Goal: Navigation & Orientation: Find specific page/section

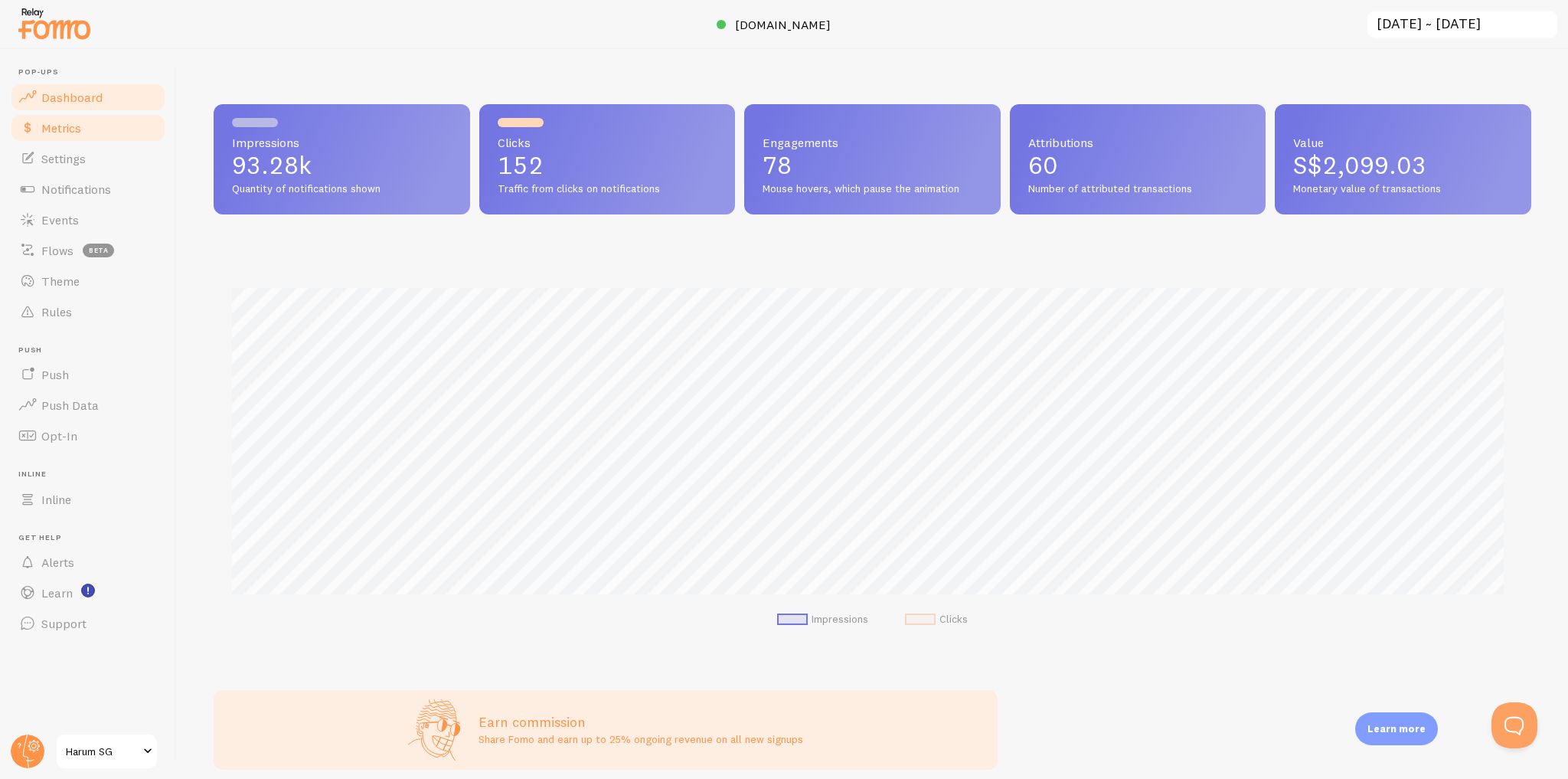
click at [109, 140] on link "Metrics" at bounding box center [88, 127] width 158 height 31
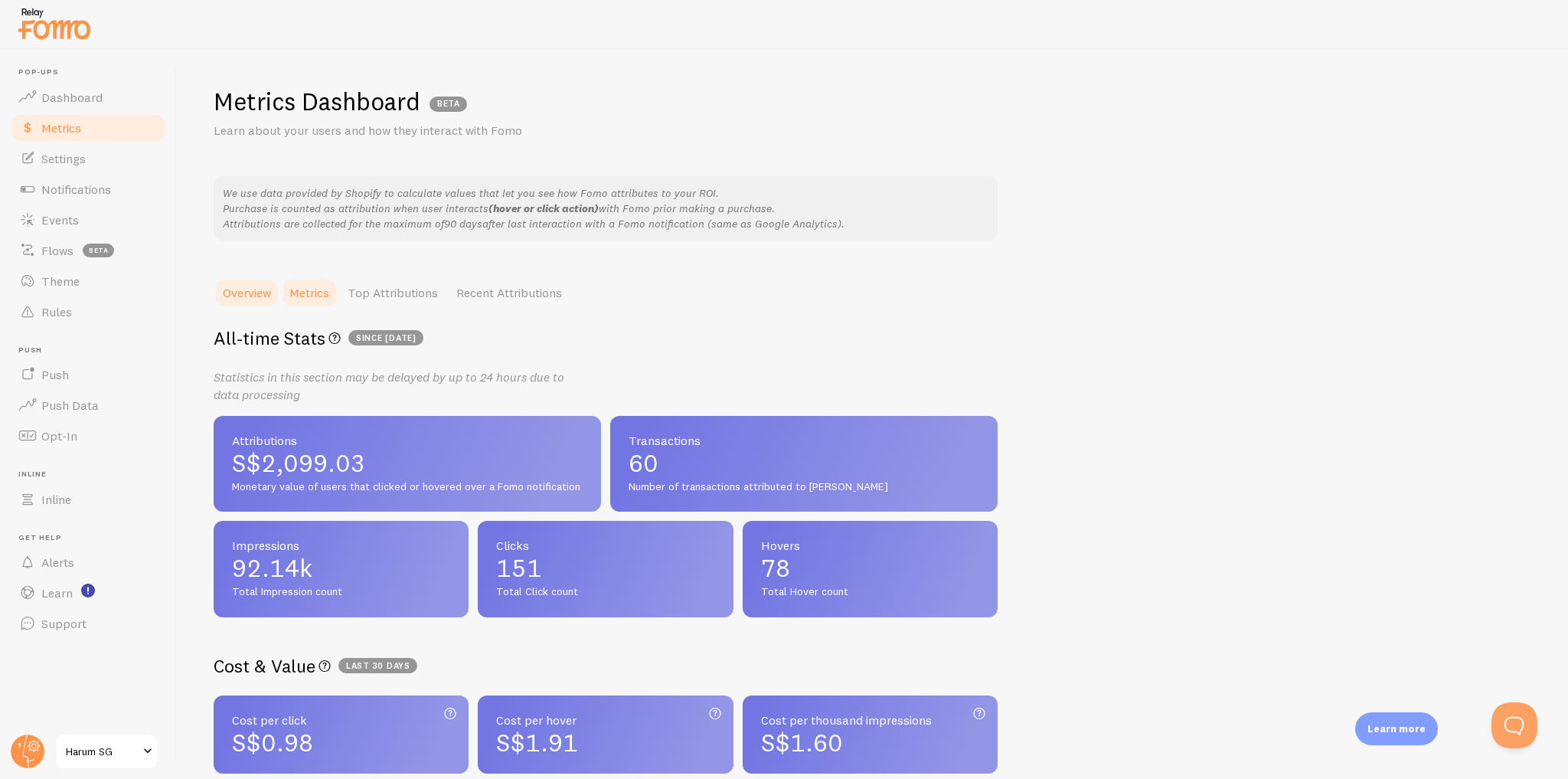
click at [312, 295] on link "Metrics" at bounding box center [309, 292] width 58 height 31
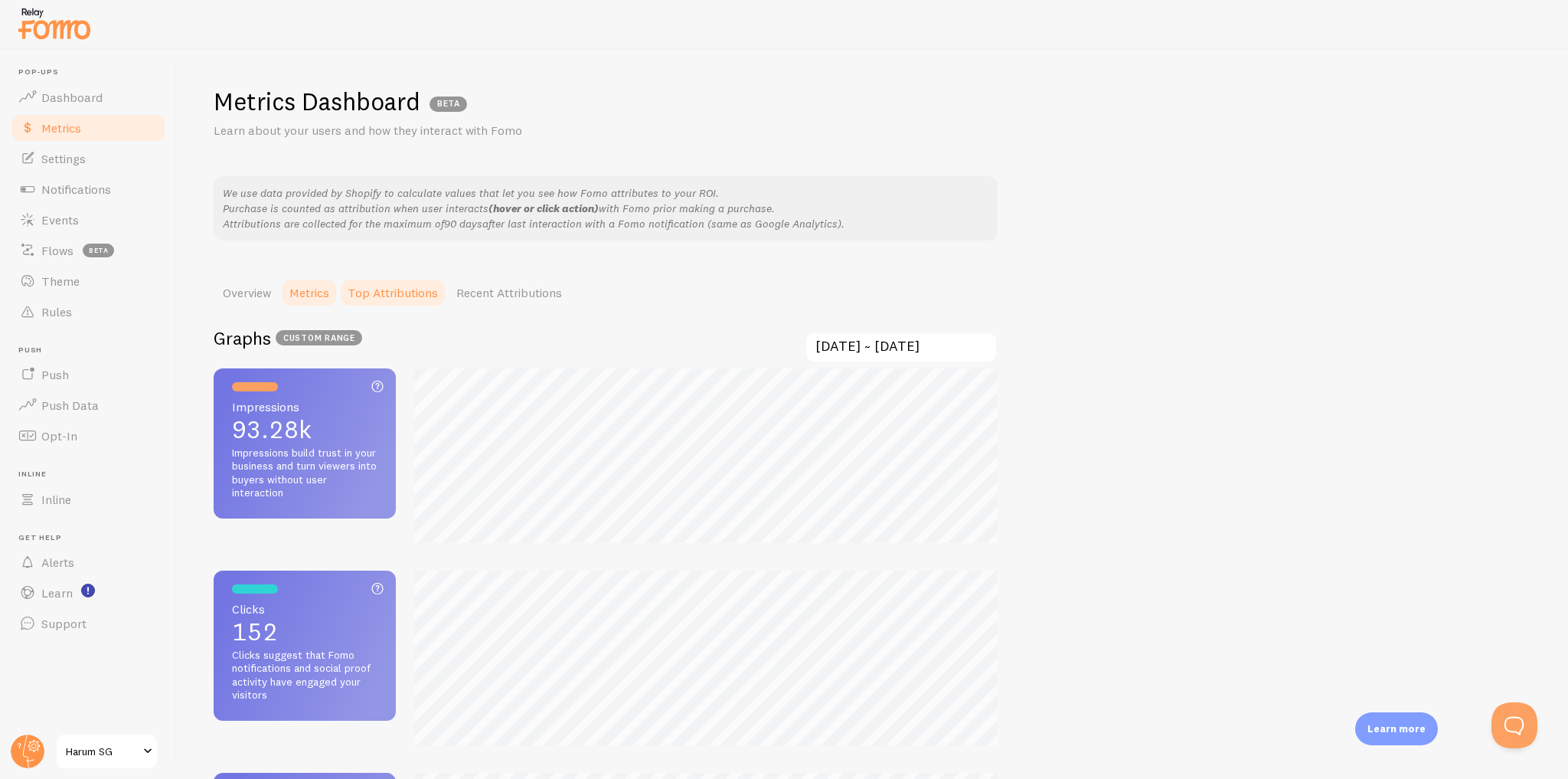
scroll to position [778, 1568]
click at [253, 298] on link "Overview" at bounding box center [246, 292] width 67 height 31
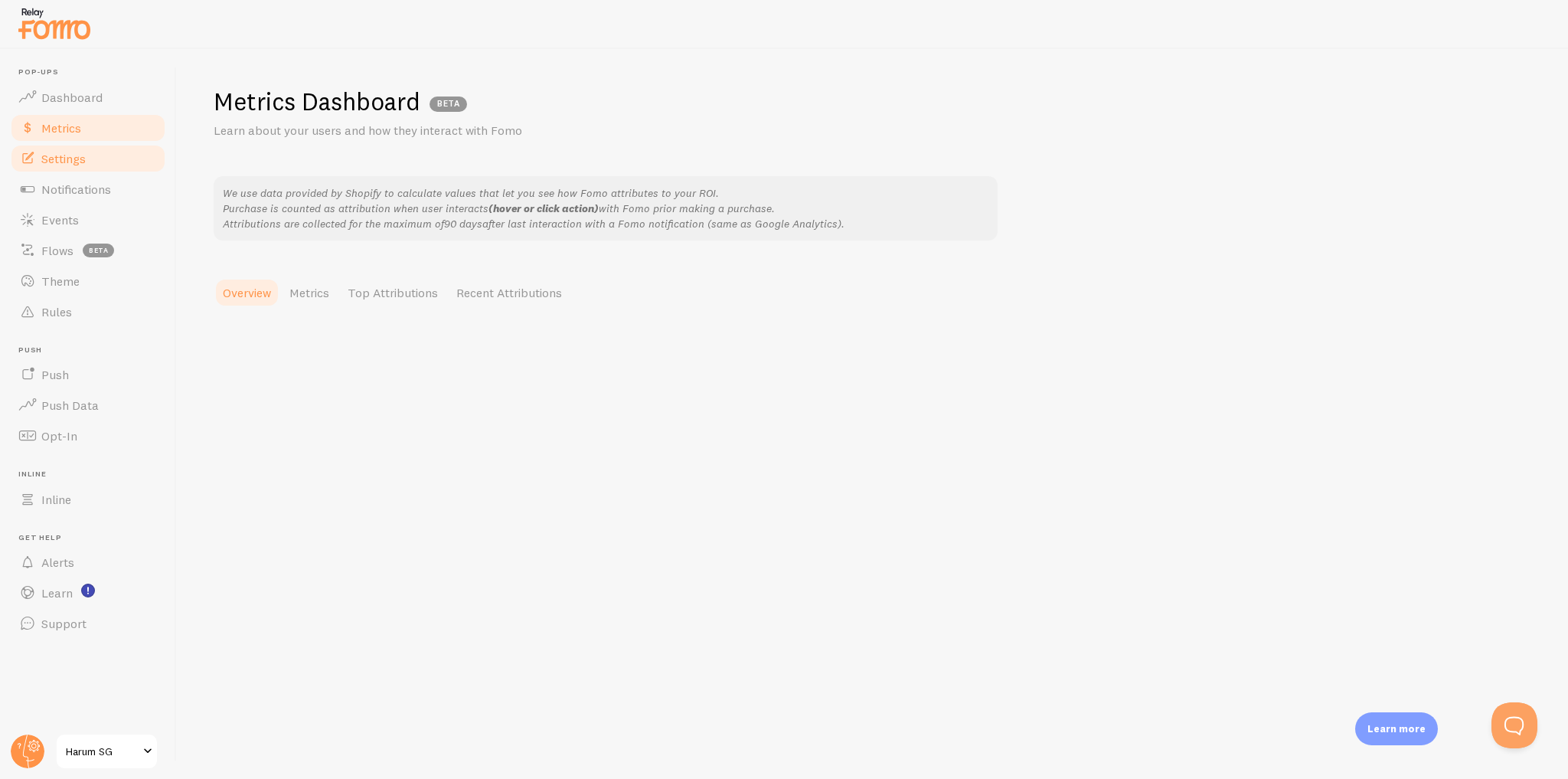
click at [108, 163] on link "Settings" at bounding box center [88, 158] width 158 height 31
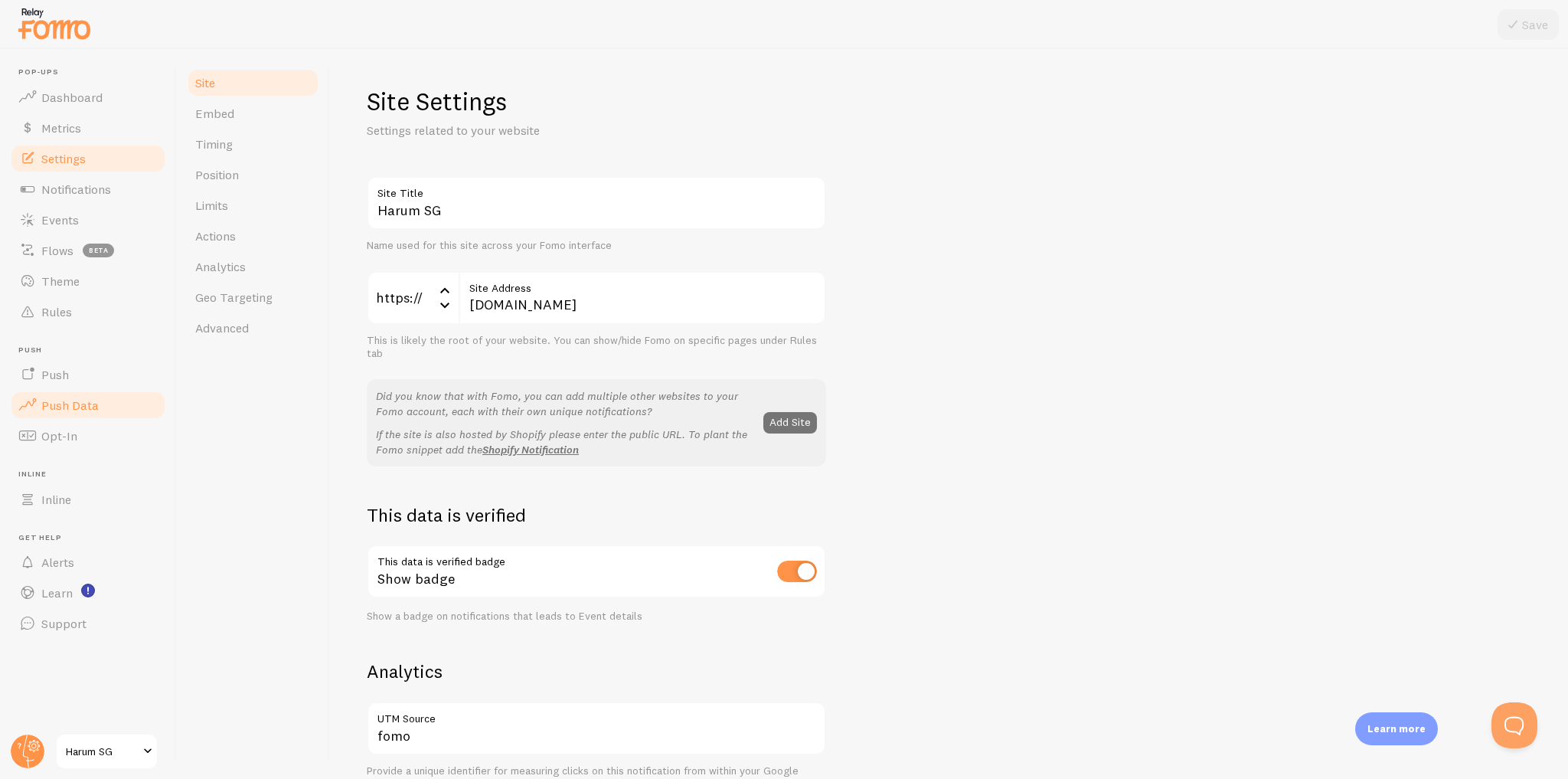
click at [104, 408] on link "Push Data" at bounding box center [88, 405] width 158 height 31
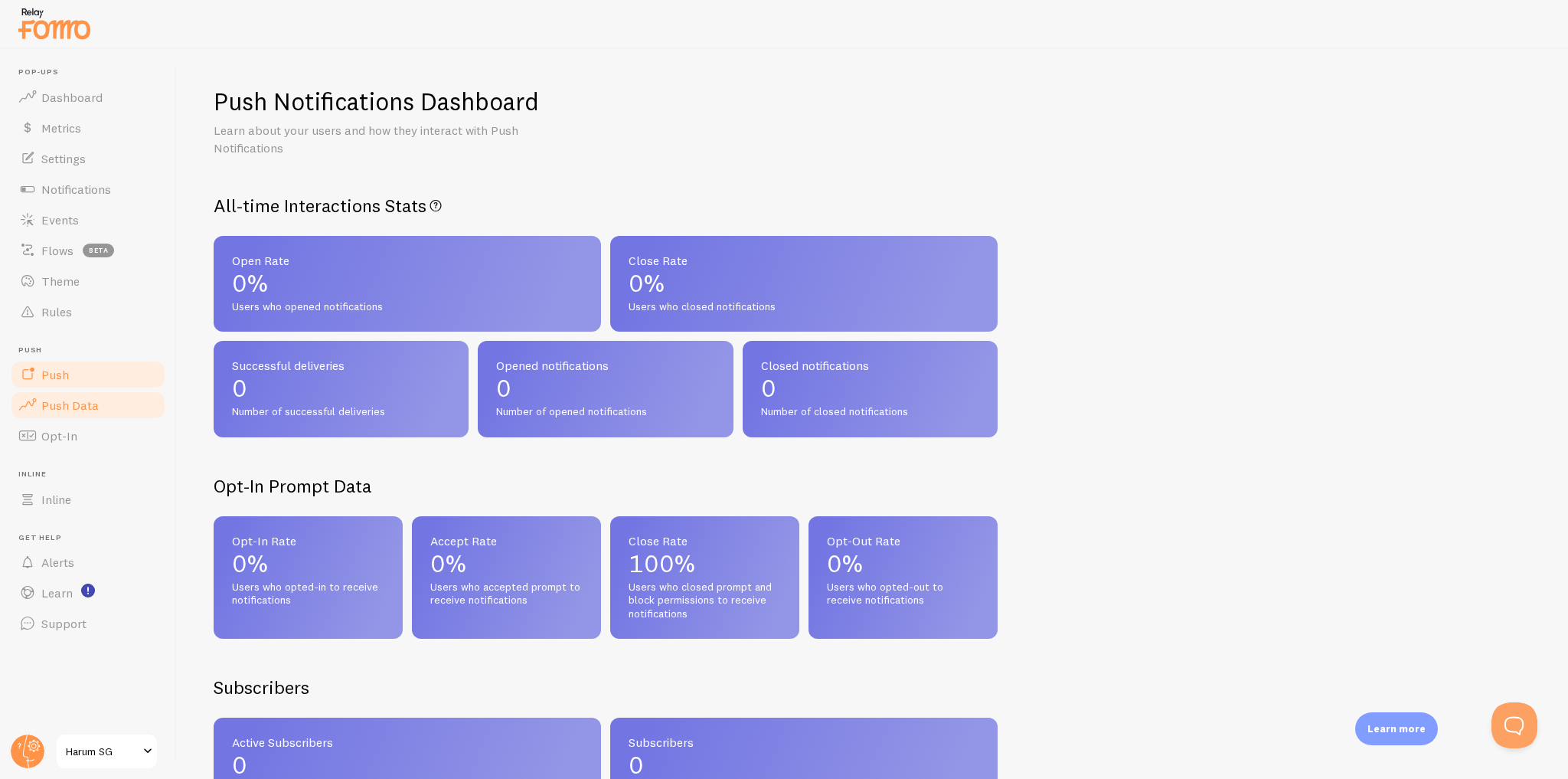
click at [99, 383] on link "Push" at bounding box center [88, 375] width 158 height 31
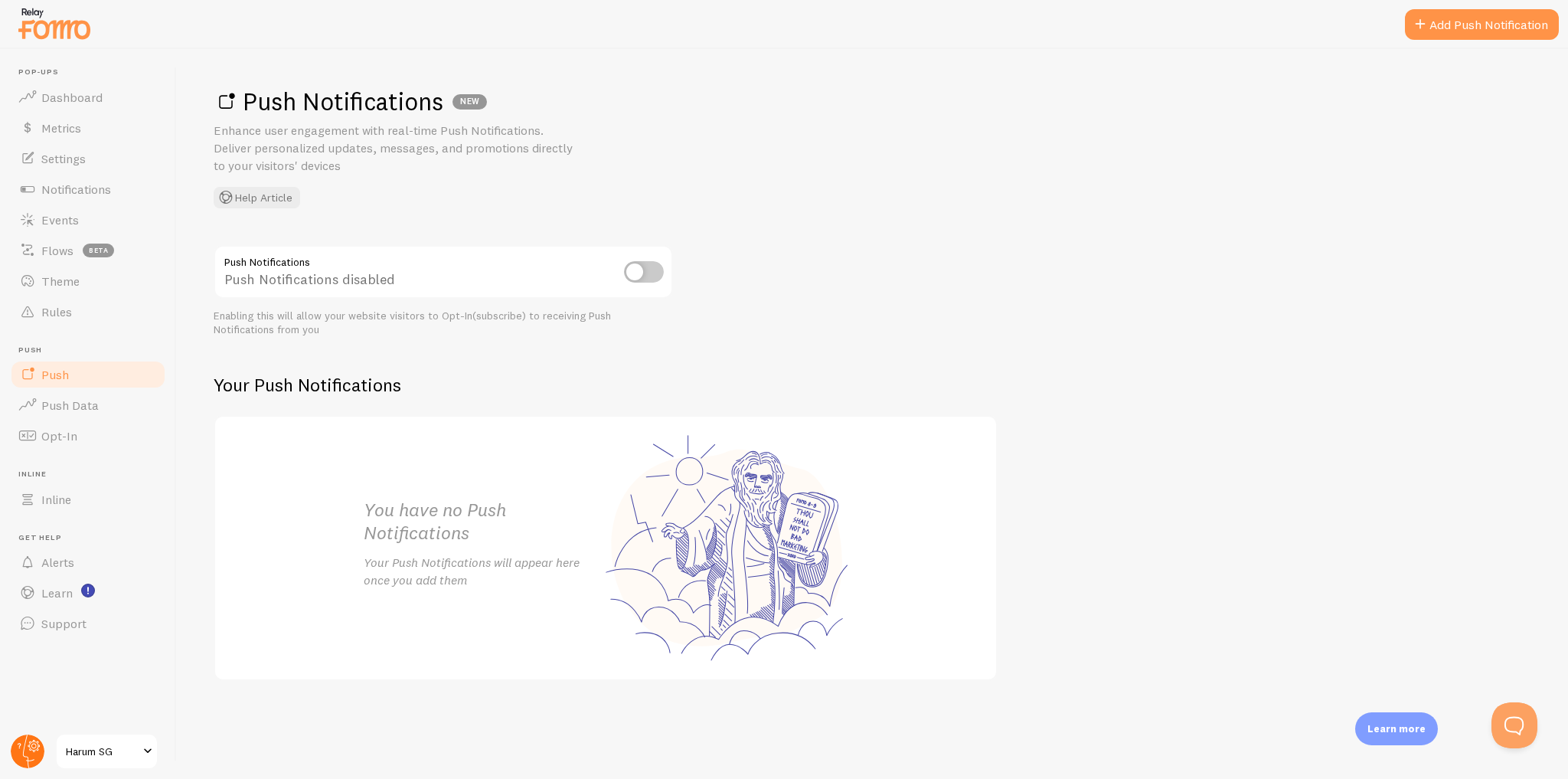
click at [33, 752] on circle at bounding box center [27, 752] width 34 height 34
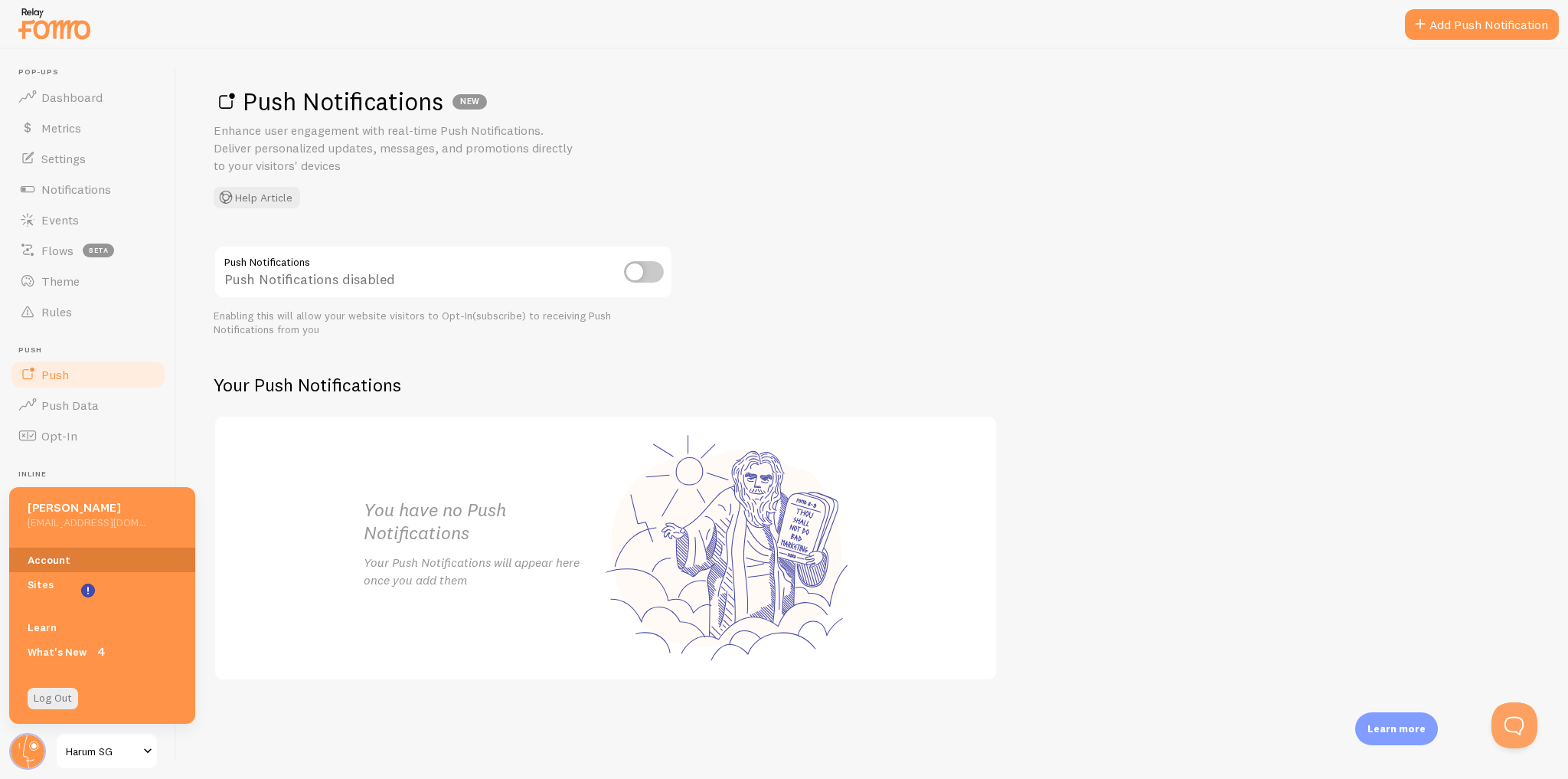
click at [132, 566] on link "Account" at bounding box center [102, 560] width 186 height 24
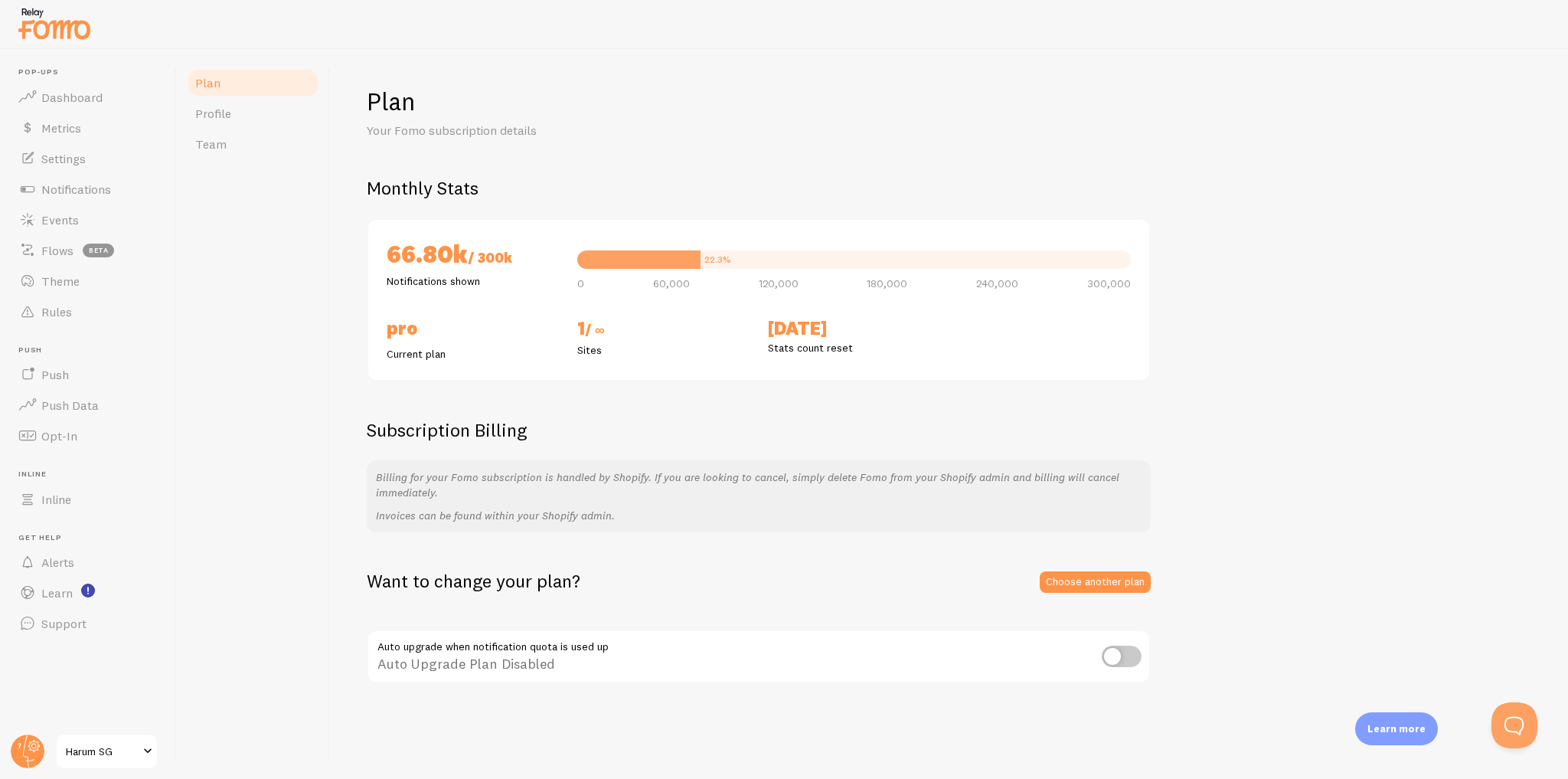
click at [279, 287] on div "Plan Profile Team" at bounding box center [253, 414] width 153 height 730
click at [242, 122] on link "Profile" at bounding box center [253, 113] width 134 height 31
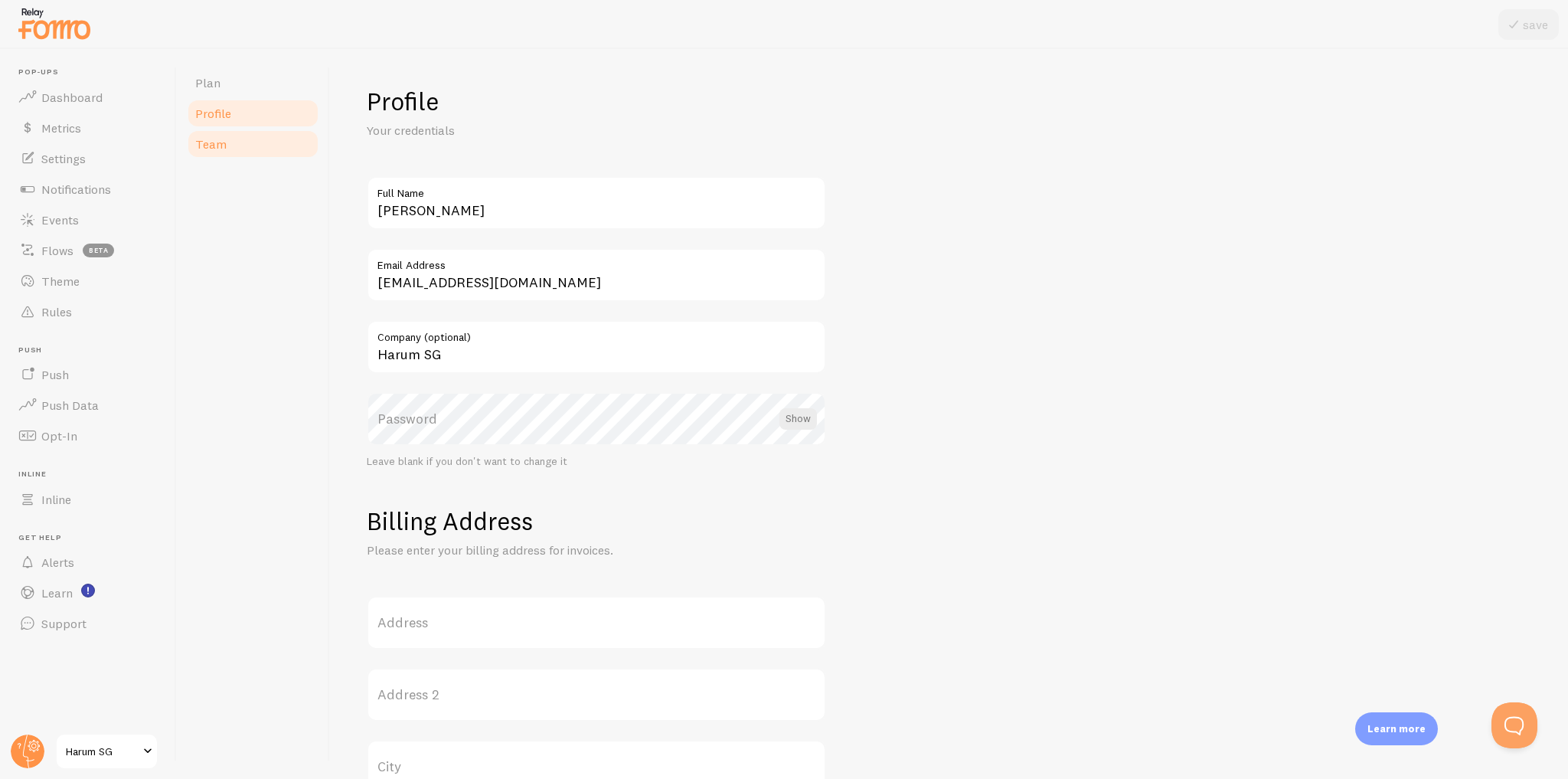
click at [248, 144] on link "Team" at bounding box center [253, 144] width 134 height 31
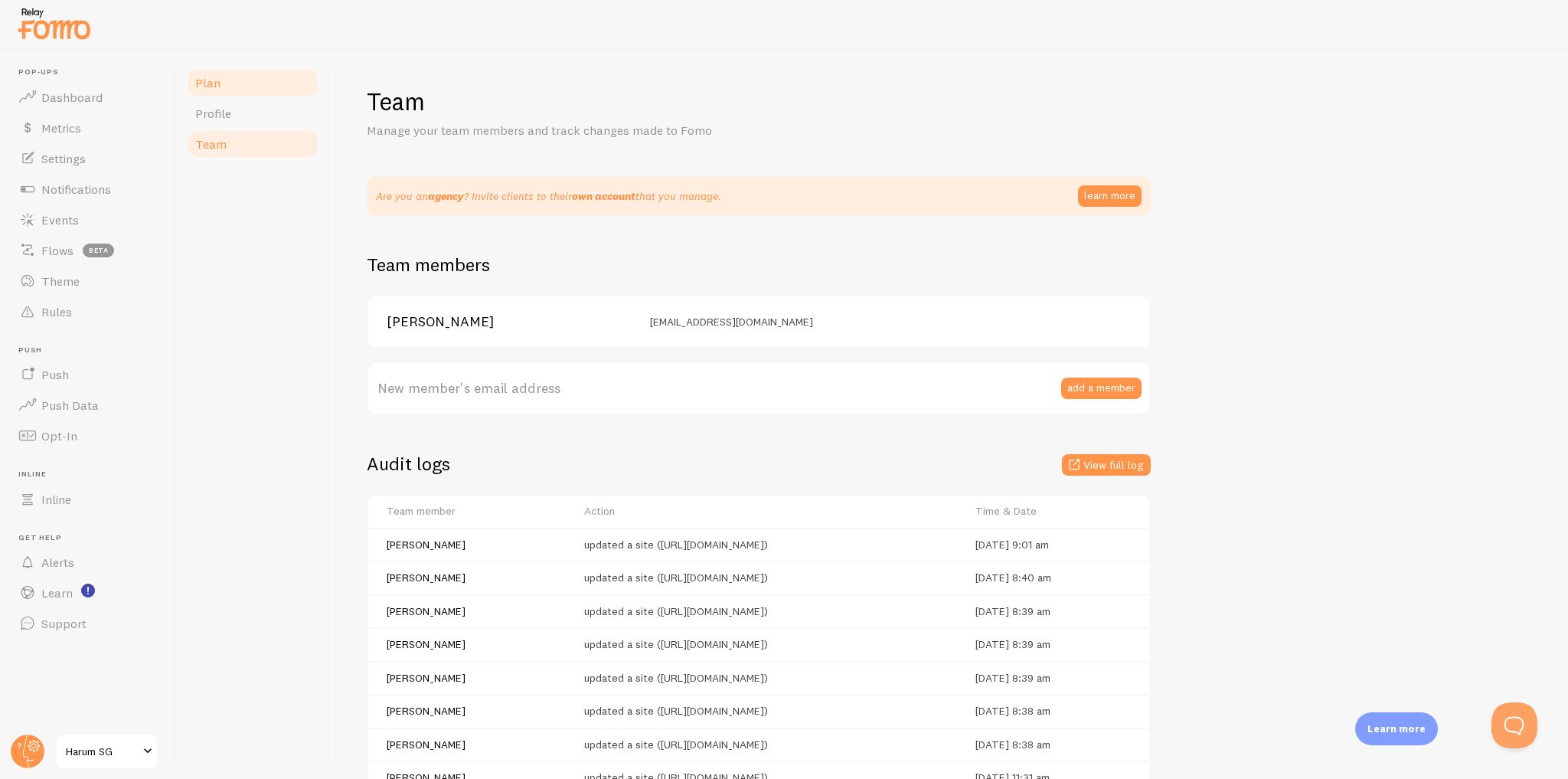
click at [251, 88] on link "Plan" at bounding box center [253, 82] width 134 height 31
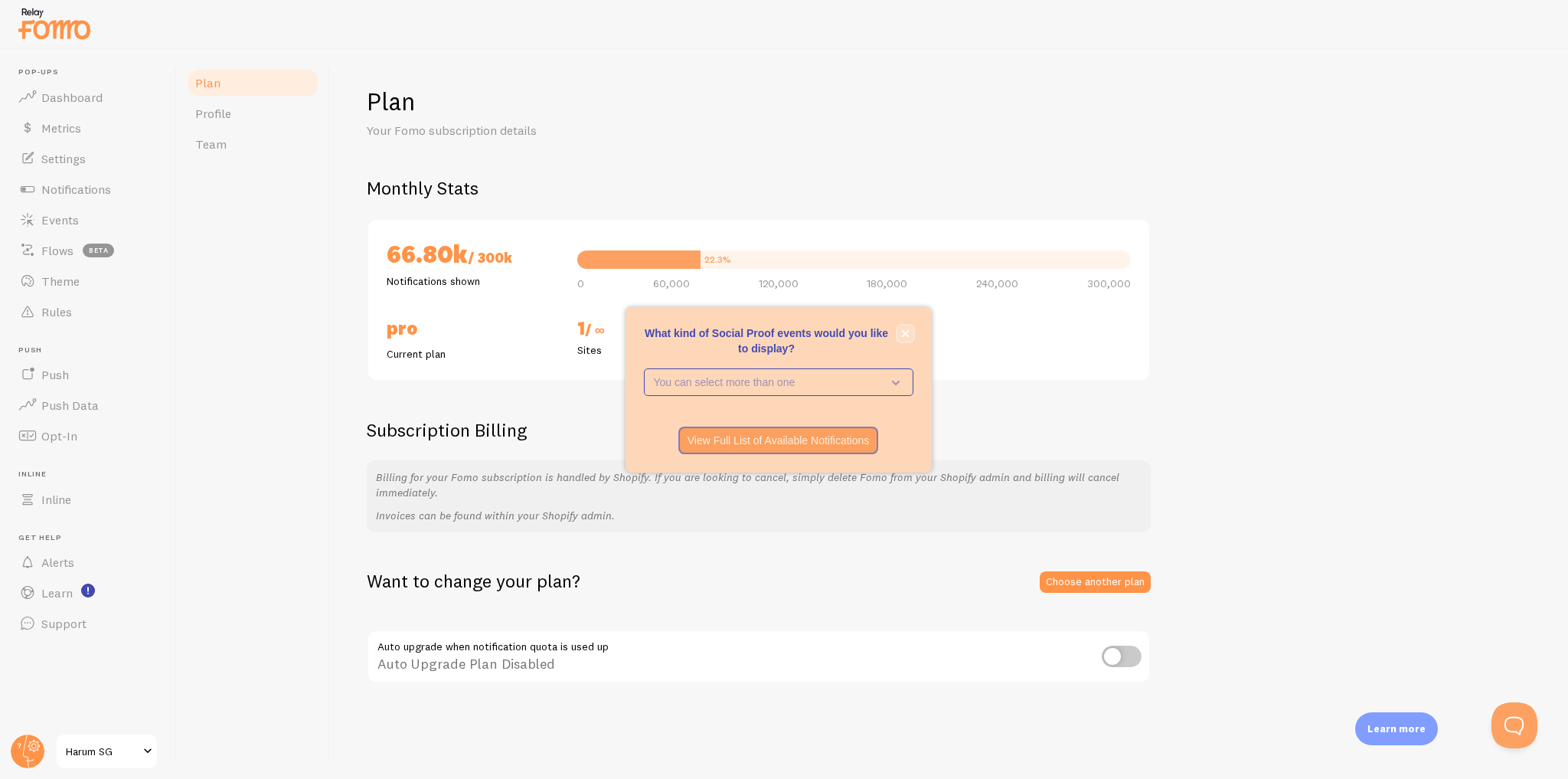
click at [907, 334] on icon "close," at bounding box center [905, 334] width 9 height 9
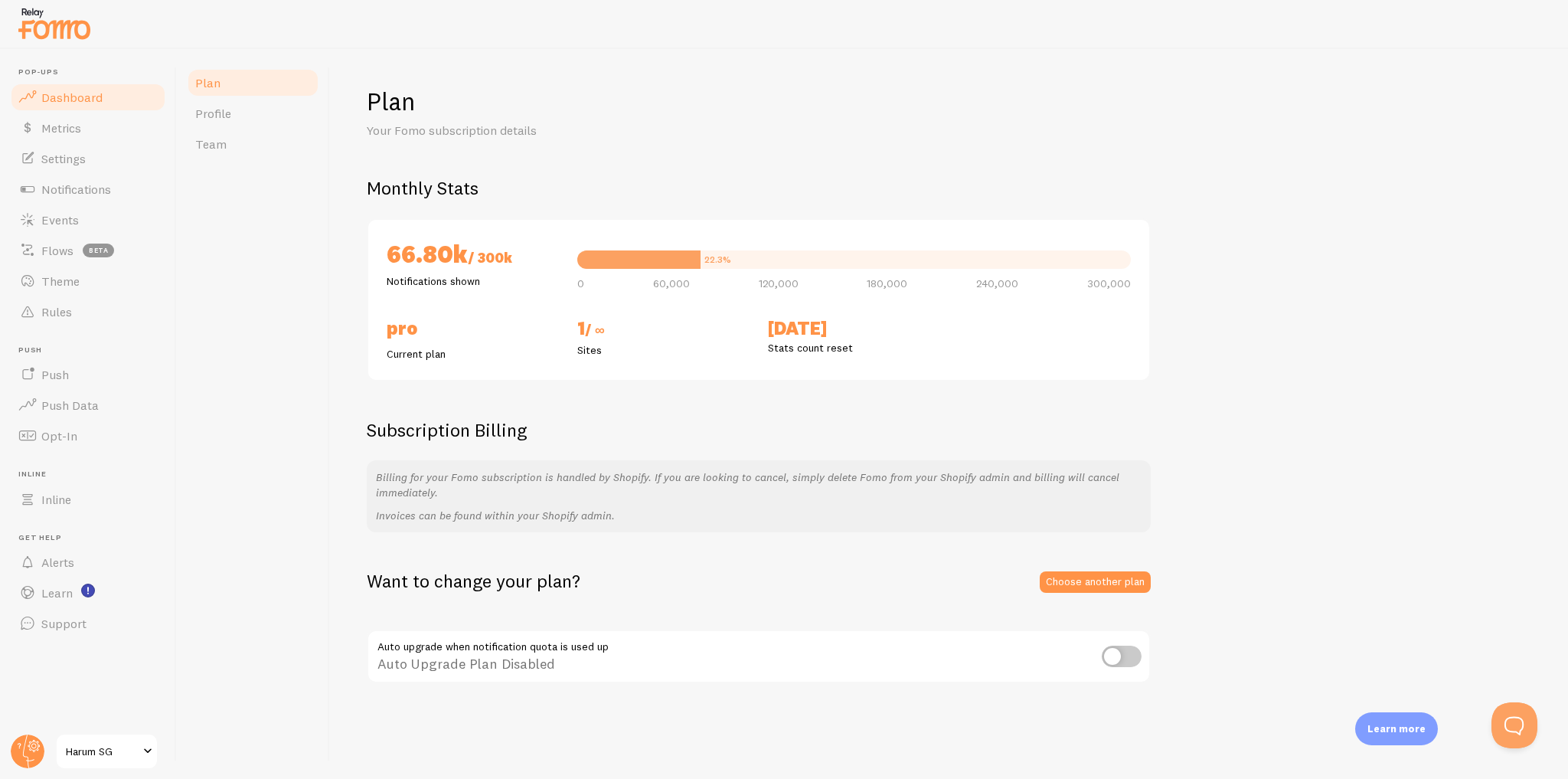
click at [101, 101] on link "Dashboard" at bounding box center [88, 97] width 158 height 31
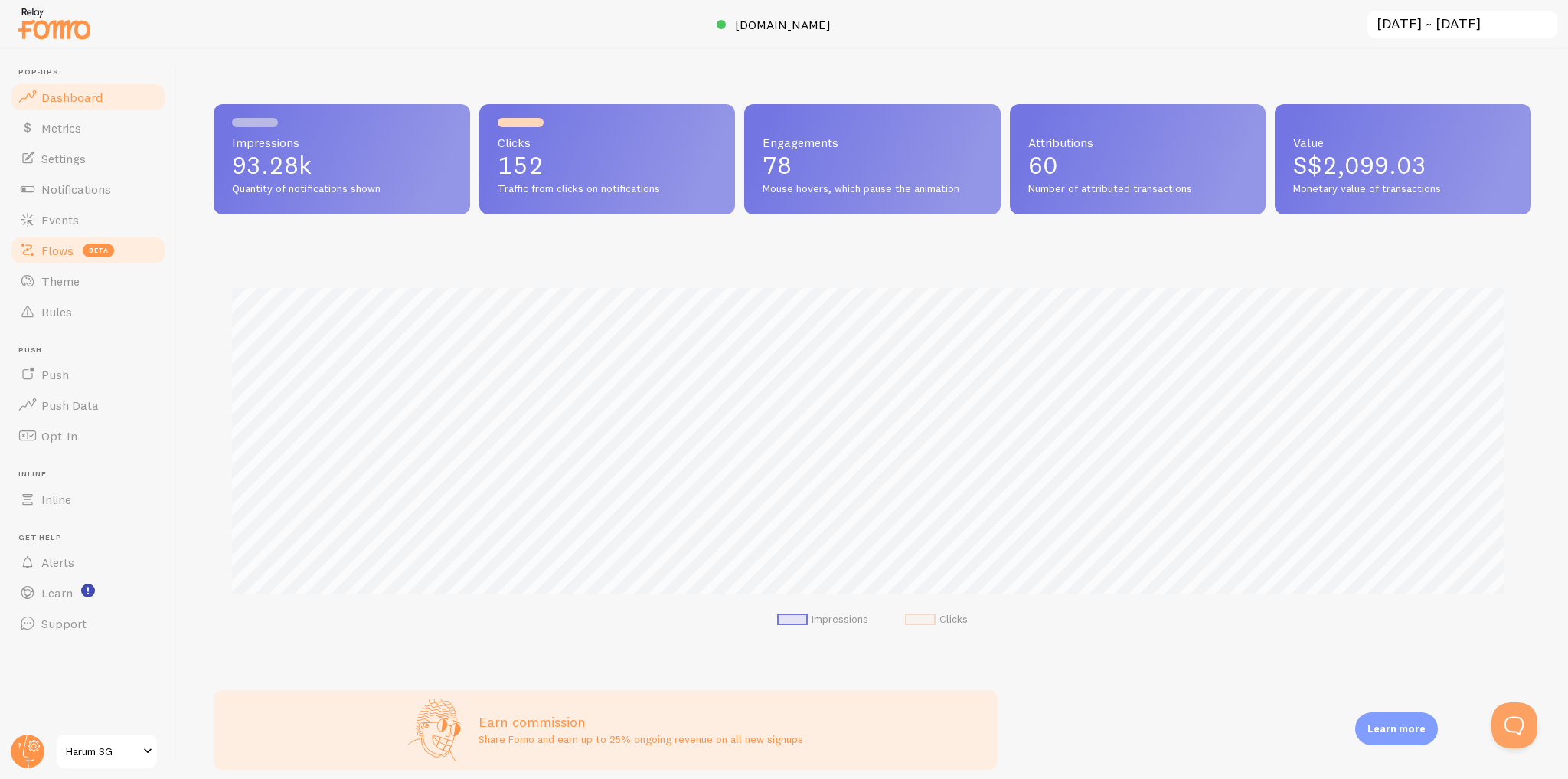
scroll to position [402, 1307]
click at [112, 189] on link "Notifications" at bounding box center [88, 188] width 158 height 31
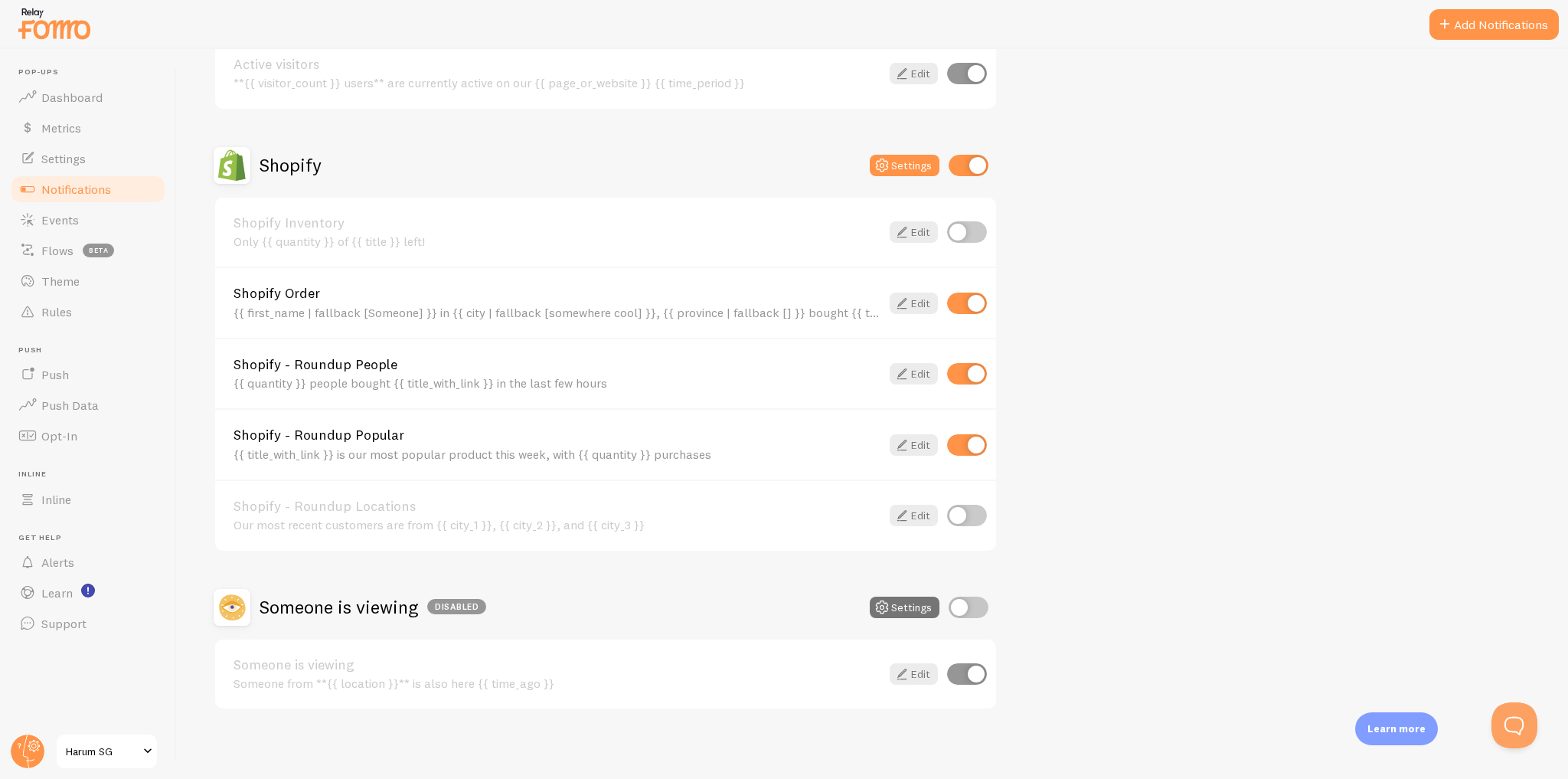
scroll to position [205, 0]
